Goal: Check status: Check status

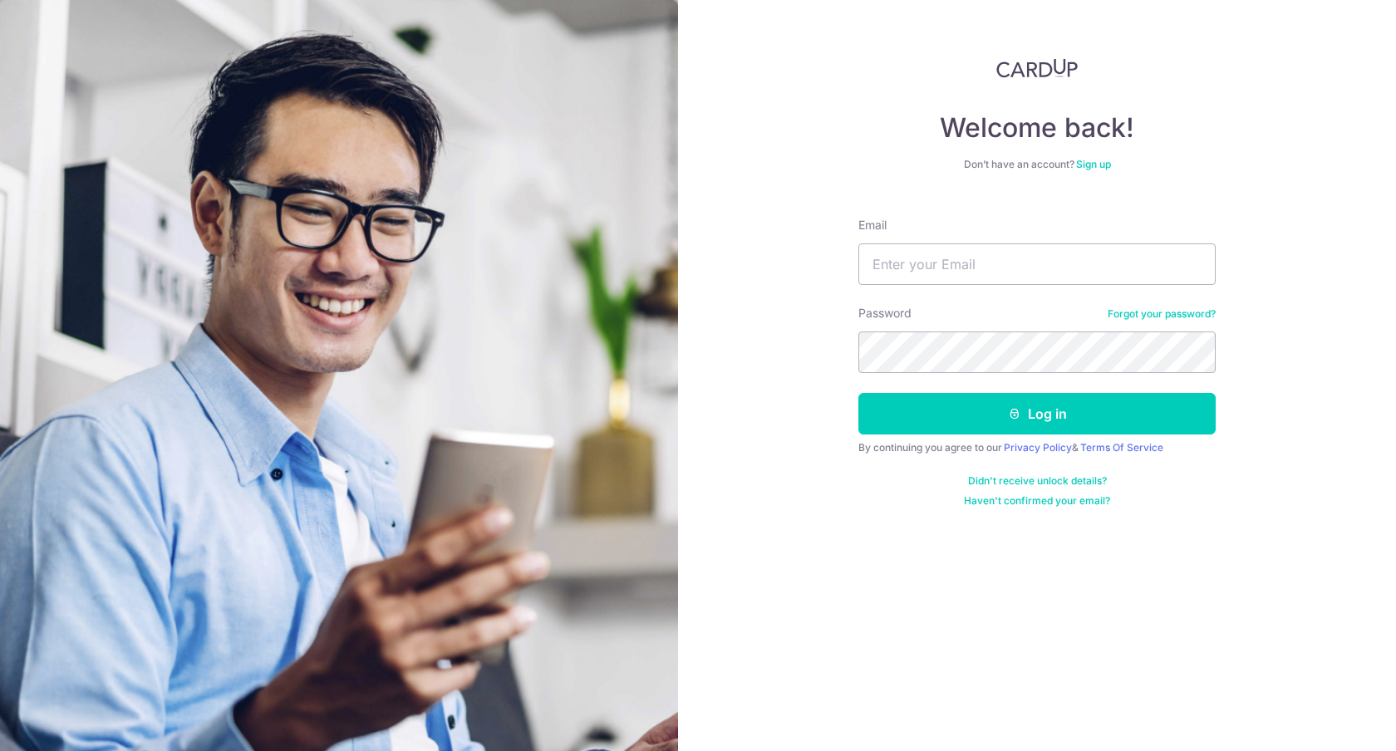
click at [947, 262] on input "Email" at bounding box center [1036, 264] width 357 height 42
click at [925, 274] on input "Email" at bounding box center [1036, 264] width 357 height 42
type input "[EMAIL_ADDRESS][DOMAIN_NAME]"
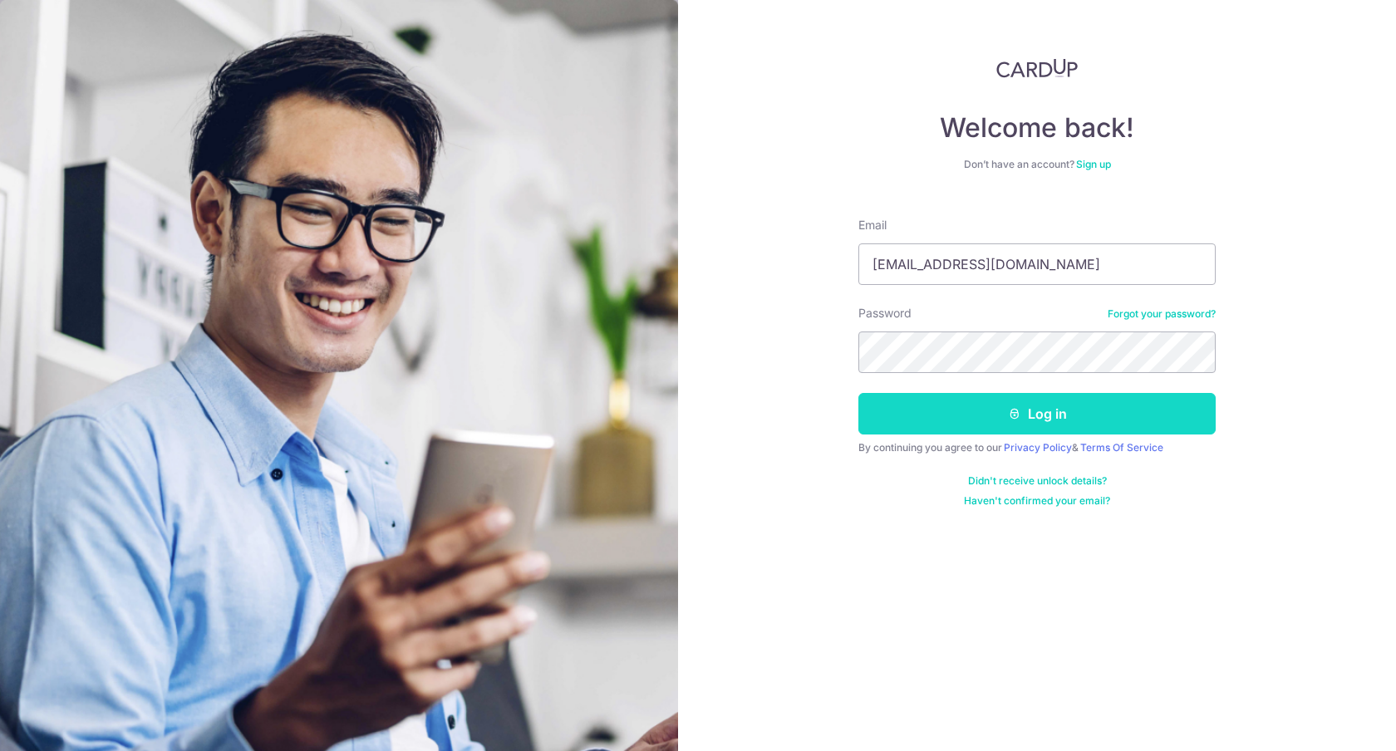
click at [997, 415] on button "Log in" at bounding box center [1036, 414] width 357 height 42
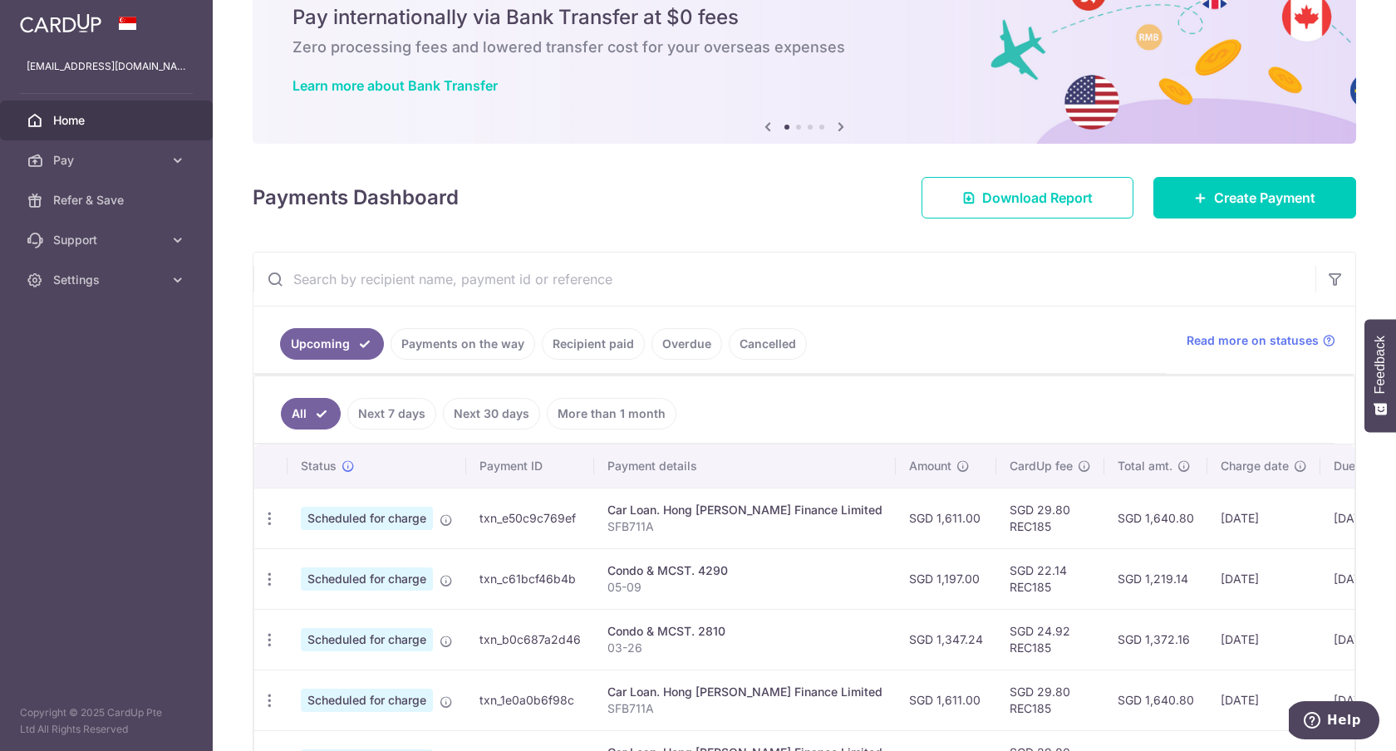
click at [471, 347] on link "Payments on the way" at bounding box center [462, 344] width 145 height 32
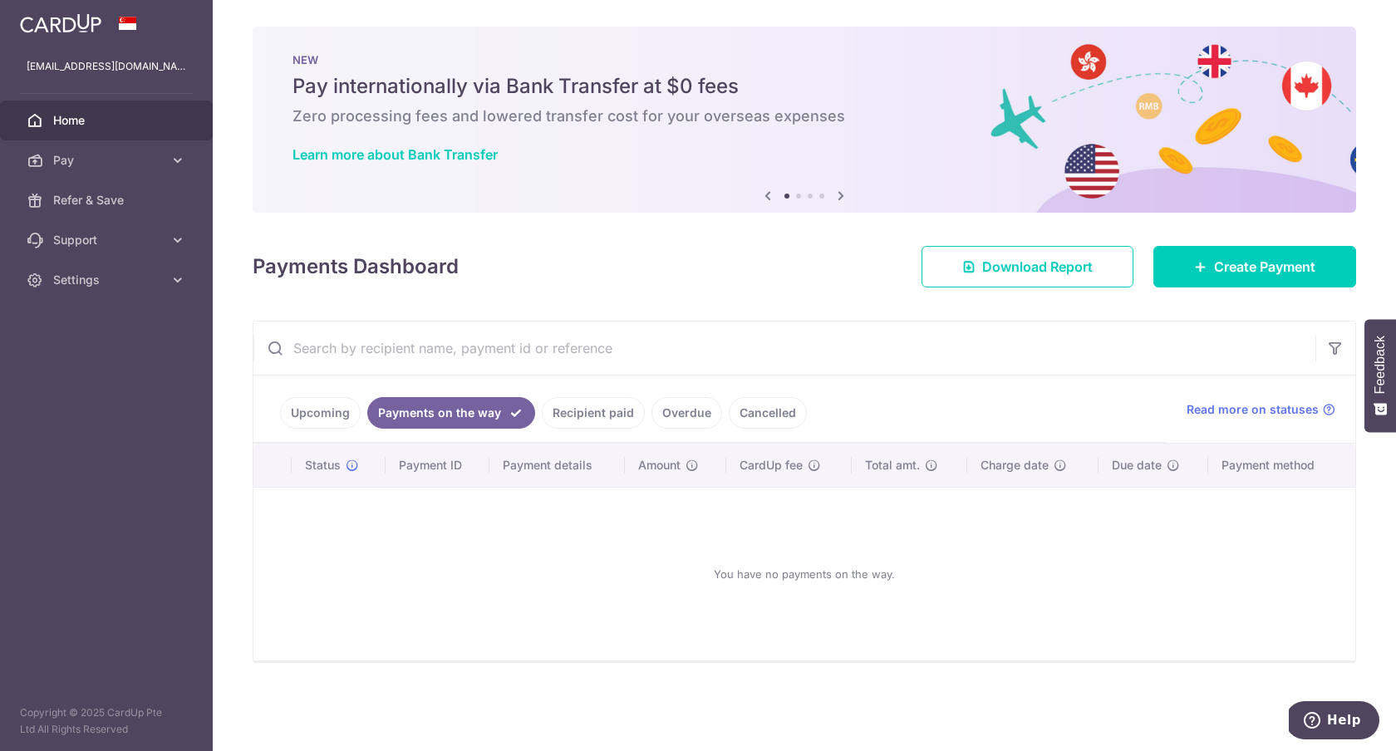
click at [580, 420] on link "Recipient paid" at bounding box center [593, 413] width 103 height 32
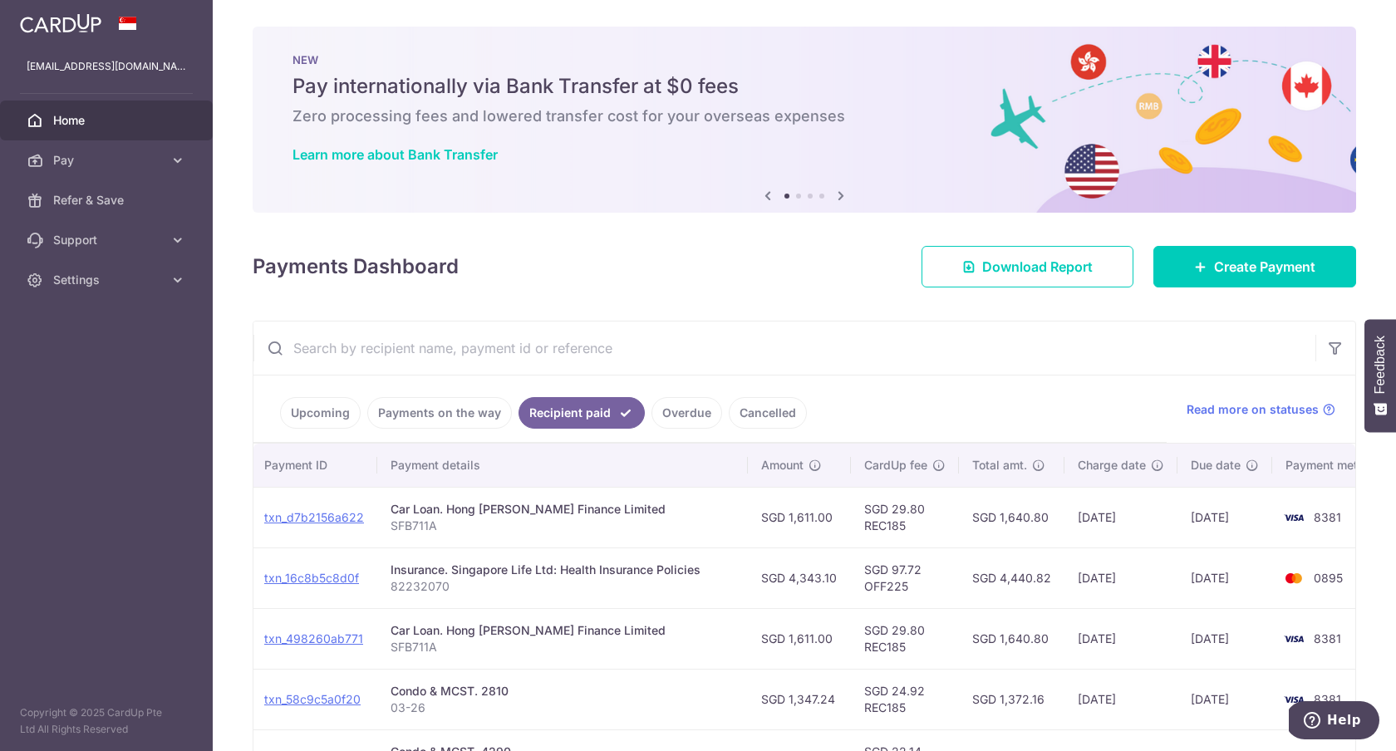
click at [83, 120] on span "Home" at bounding box center [108, 120] width 110 height 17
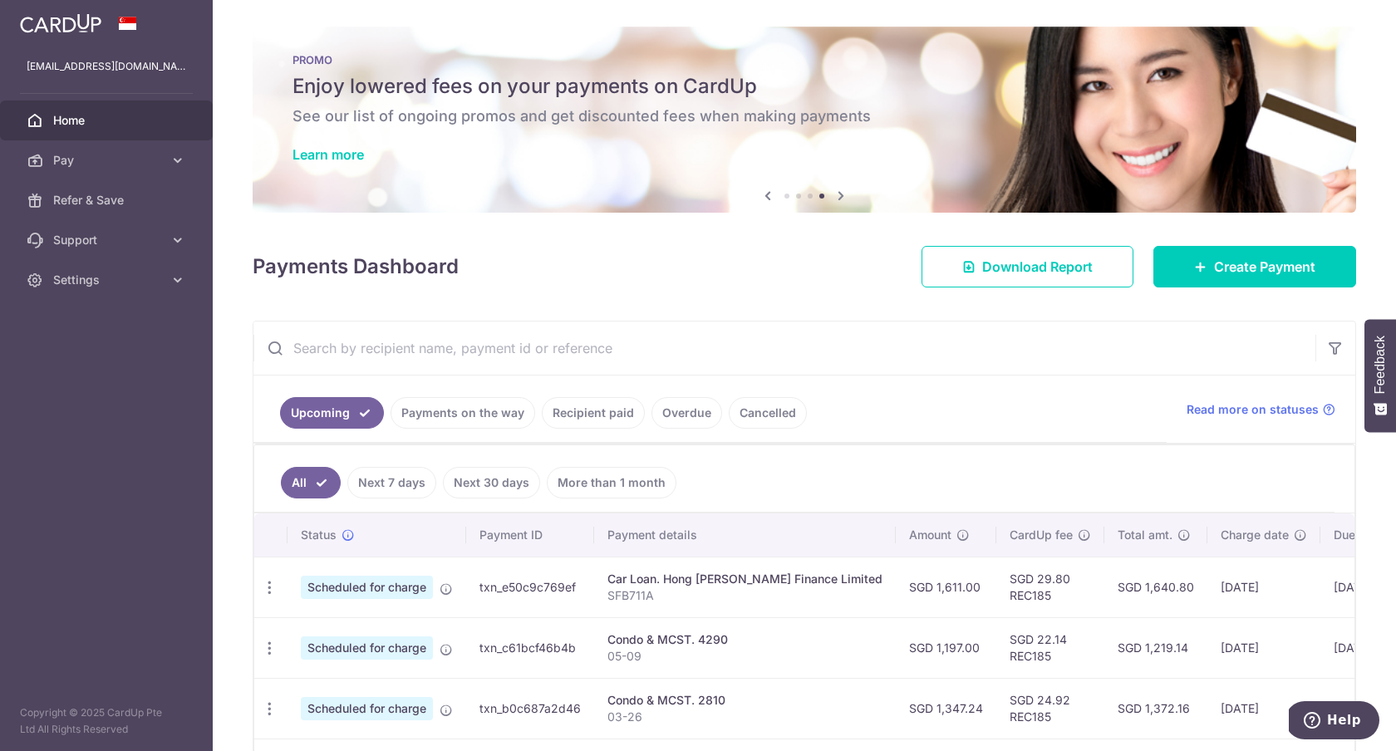
click at [64, 120] on span "Home" at bounding box center [108, 120] width 110 height 17
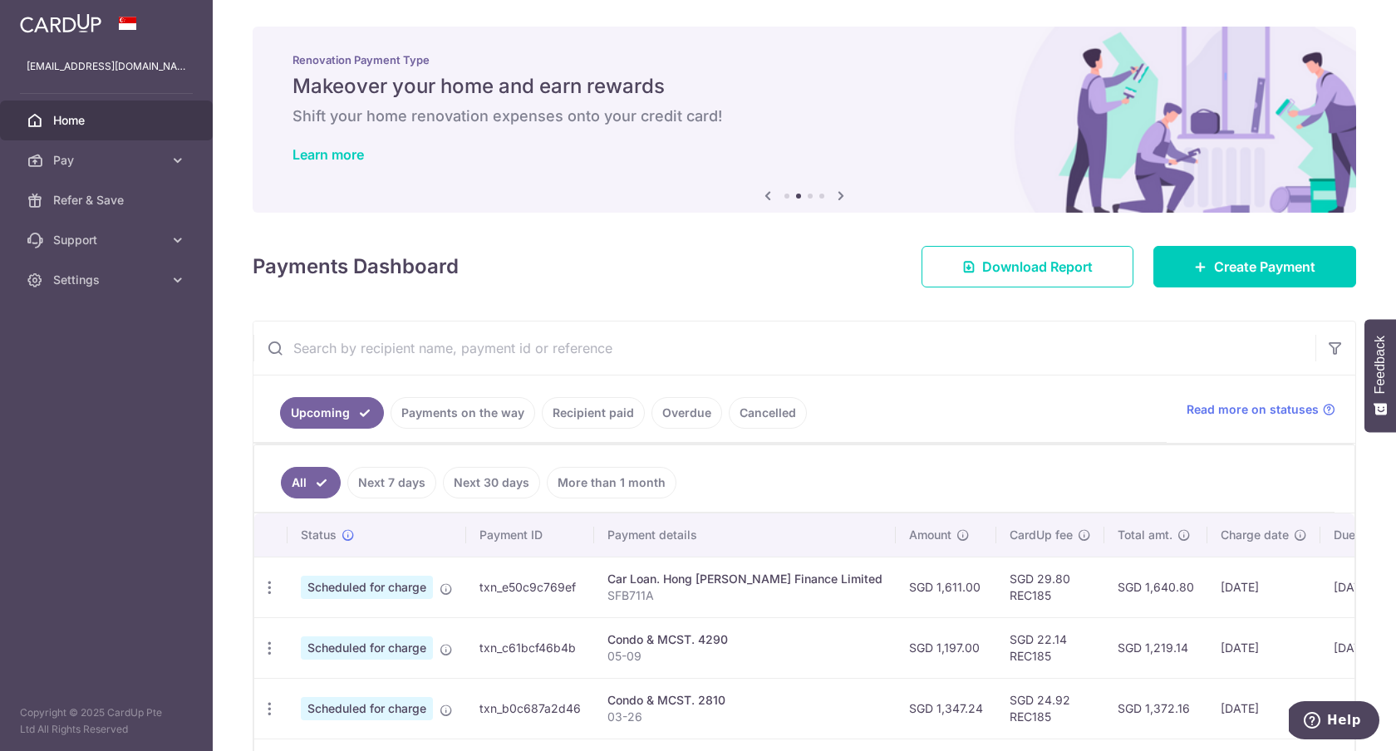
click at [72, 123] on span "Home" at bounding box center [108, 120] width 110 height 17
